Goal: Information Seeking & Learning: Learn about a topic

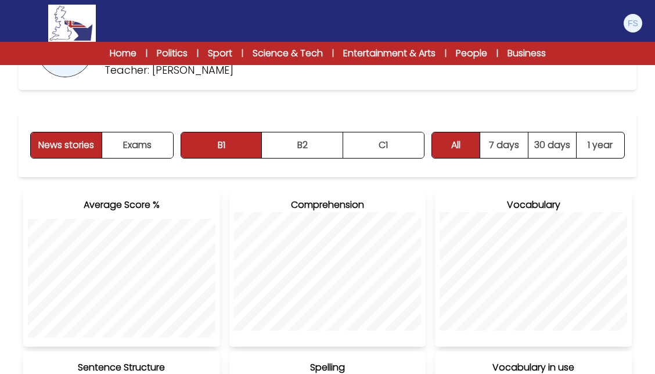
scroll to position [119, 0]
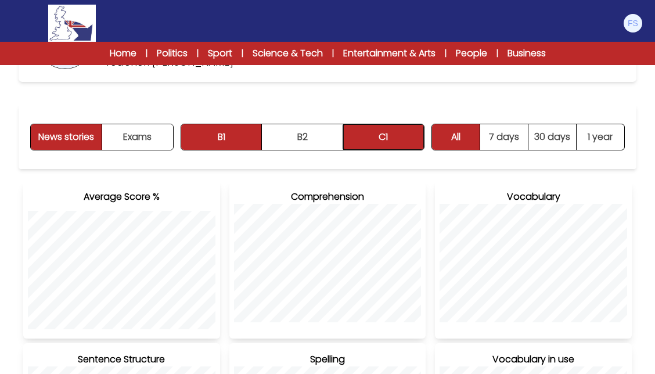
click at [367, 147] on button "C1" at bounding box center [383, 137] width 81 height 26
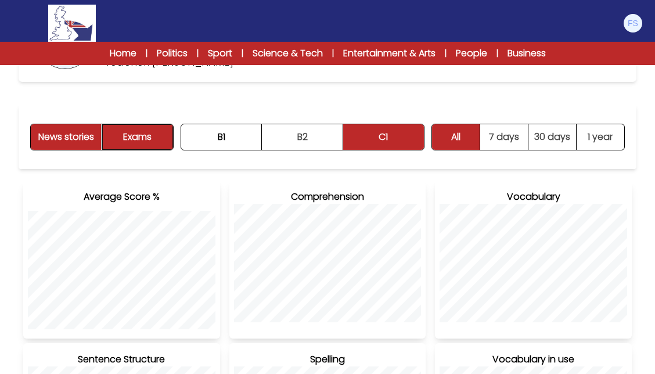
click at [157, 140] on button "Exams" at bounding box center [137, 137] width 71 height 26
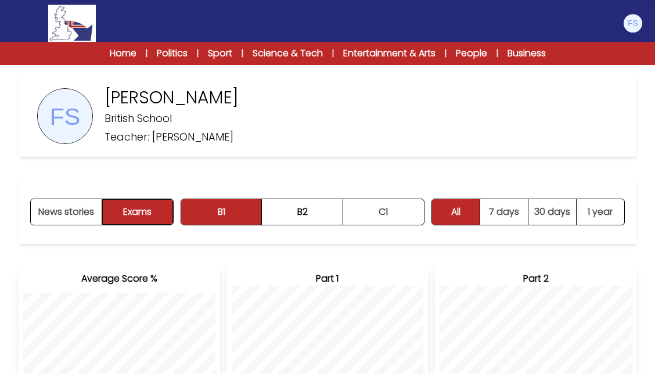
scroll to position [0, 0]
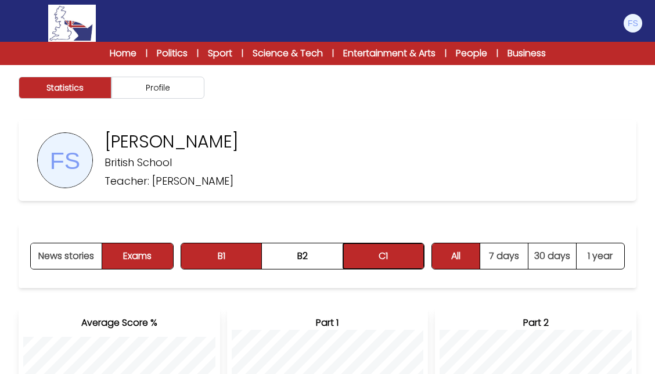
click at [378, 249] on button "C1" at bounding box center [383, 256] width 81 height 26
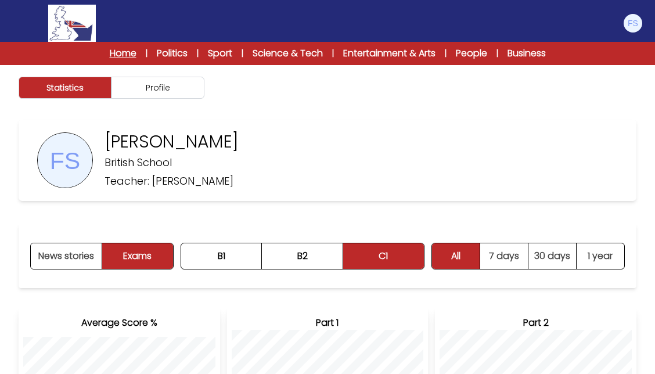
click at [121, 52] on link "Home" at bounding box center [123, 53] width 27 height 14
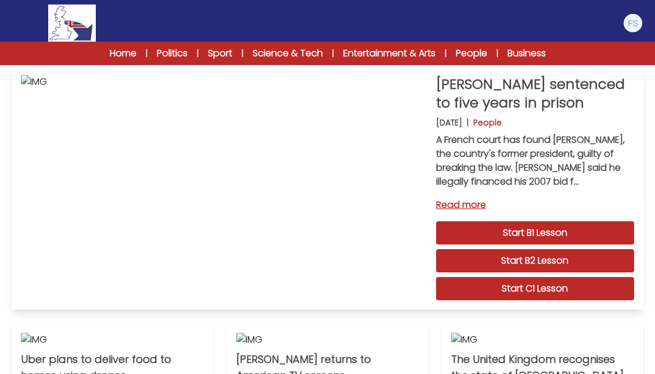
scroll to position [10, 0]
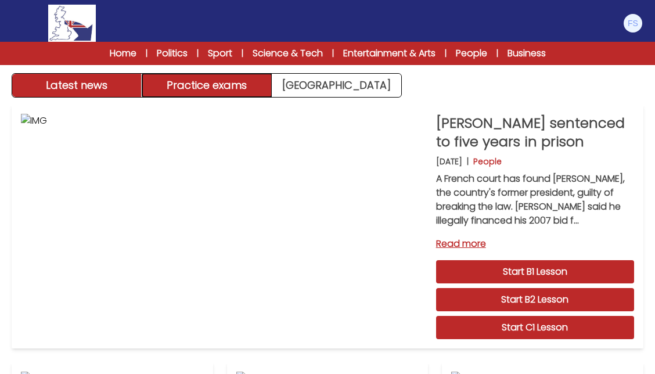
click at [237, 91] on button "Practice exams" at bounding box center [207, 85] width 130 height 23
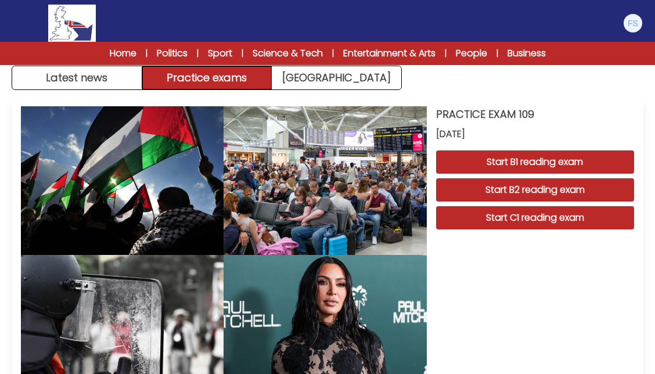
scroll to position [0, 0]
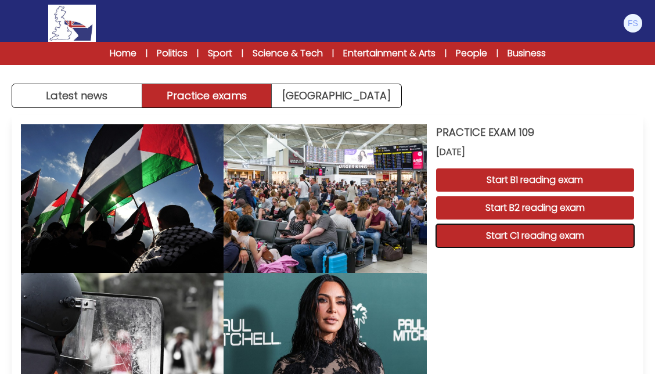
click at [553, 242] on button "Start C1 reading exam" at bounding box center [535, 235] width 198 height 23
